Goal: Check status

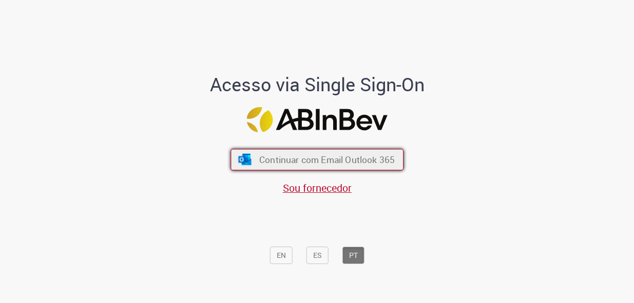
click at [385, 163] on span "Continuar com Email Outlook 365" at bounding box center [327, 160] width 136 height 12
